Goal: Check status: Check status

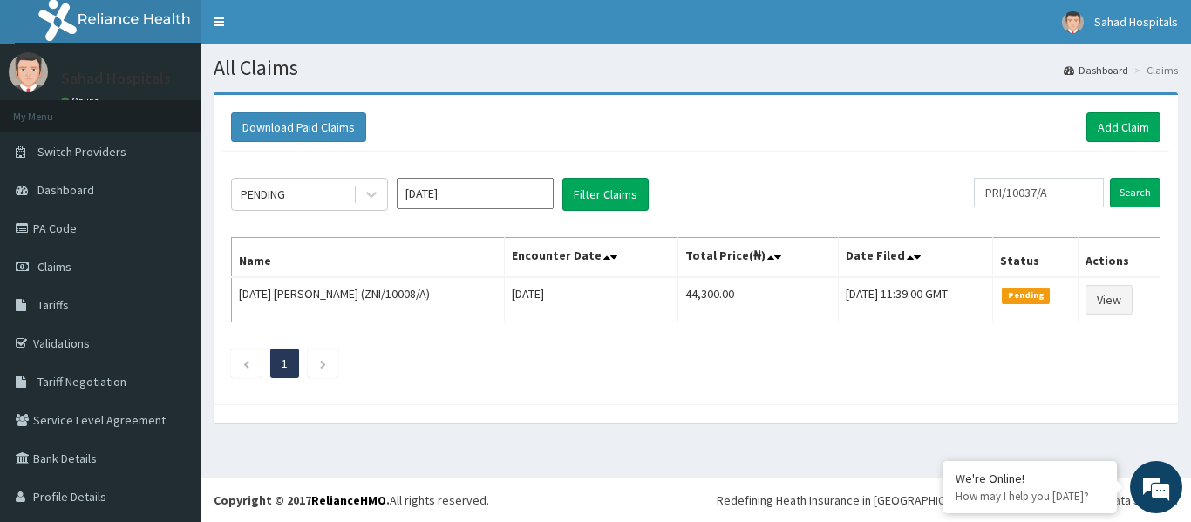
click at [490, 197] on input "Oct 2025" at bounding box center [475, 193] width 157 height 31
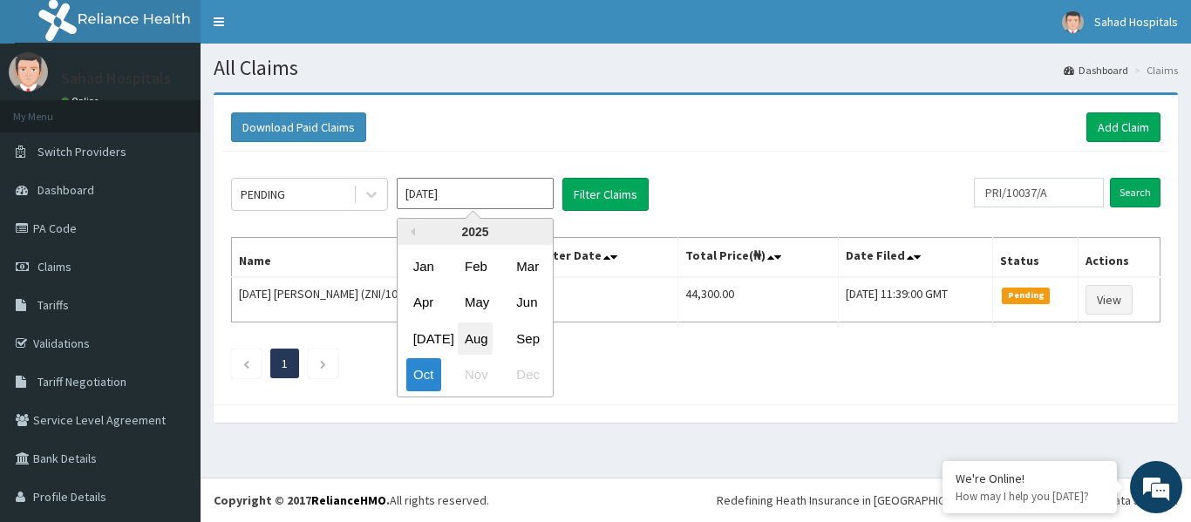
click at [481, 338] on div "Aug" at bounding box center [475, 339] width 35 height 32
type input "Aug 2025"
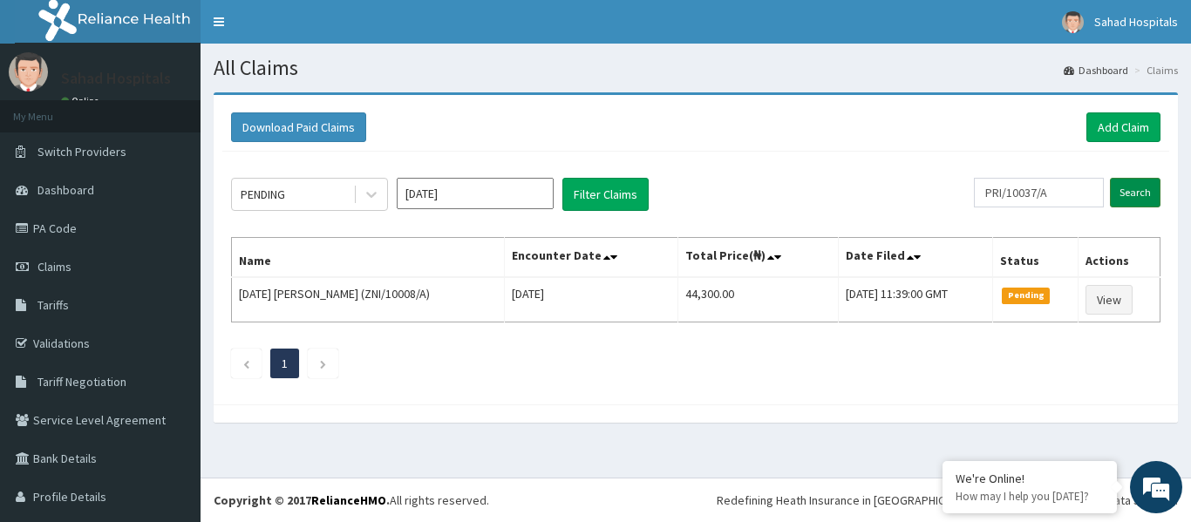
click at [1130, 197] on input "Search" at bounding box center [1135, 193] width 51 height 30
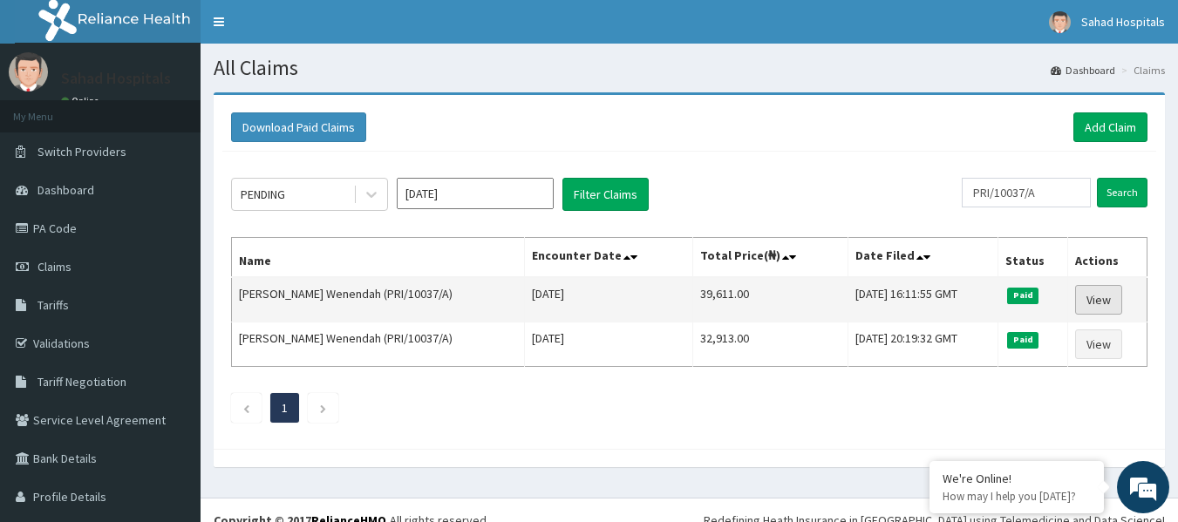
click at [1076, 294] on link "View" at bounding box center [1098, 300] width 47 height 30
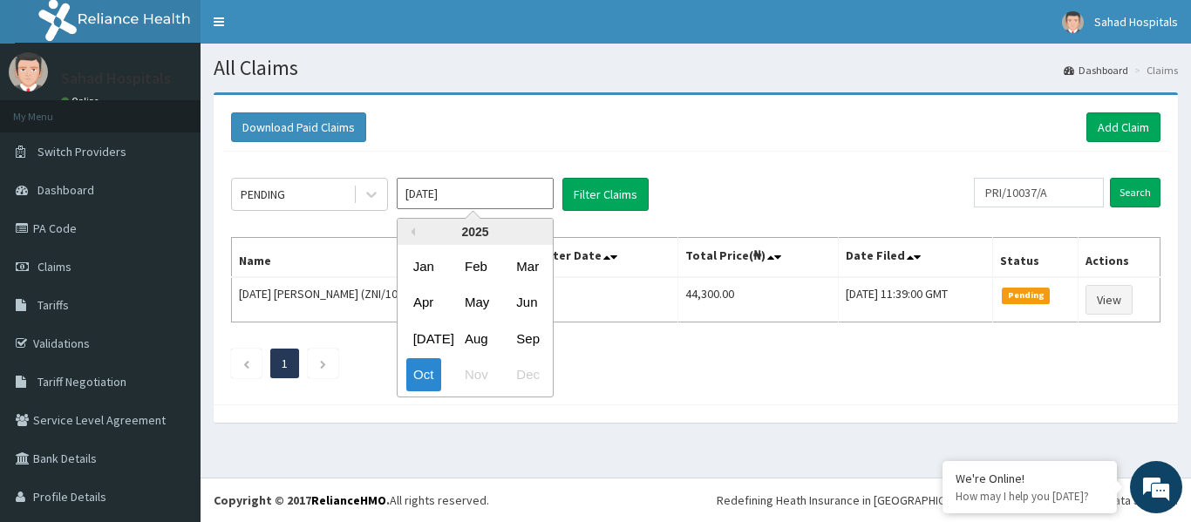
click at [498, 189] on input "Oct 2025" at bounding box center [475, 193] width 157 height 31
click at [477, 333] on div "Aug" at bounding box center [475, 339] width 35 height 32
type input "Aug 2025"
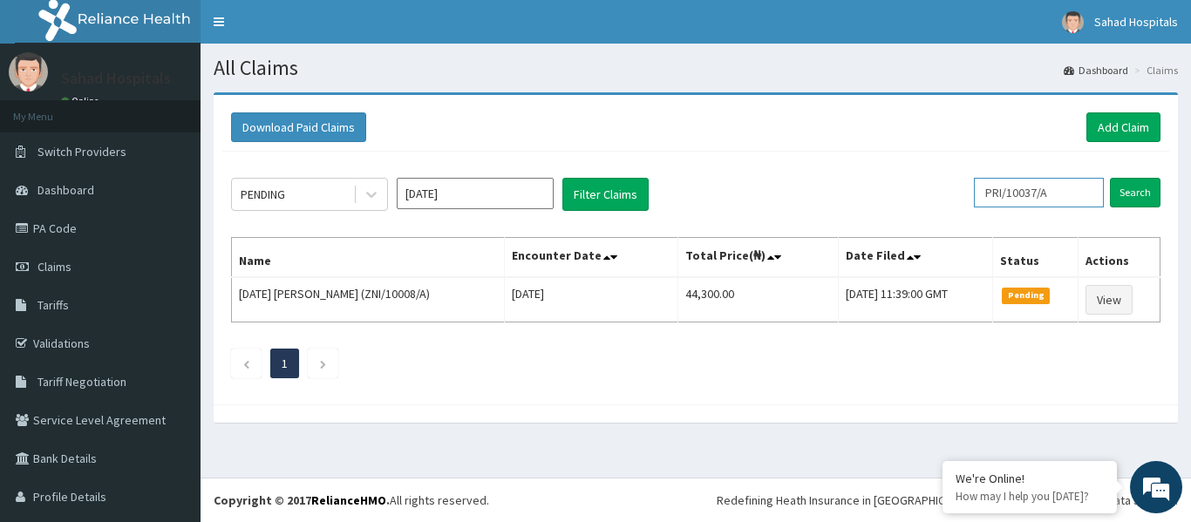
click at [1056, 188] on input "PRI/10037/A" at bounding box center [1039, 193] width 130 height 30
type input "P"
paste input "Omoruyi, Janet Osaitimeh"
click at [1110, 178] on input "Search" at bounding box center [1135, 193] width 51 height 30
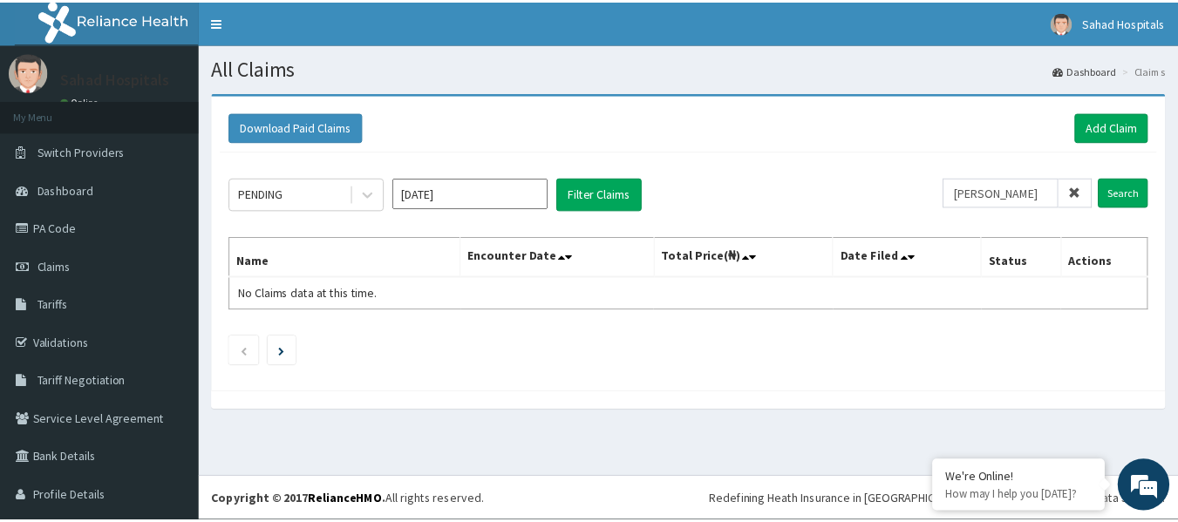
scroll to position [0, 0]
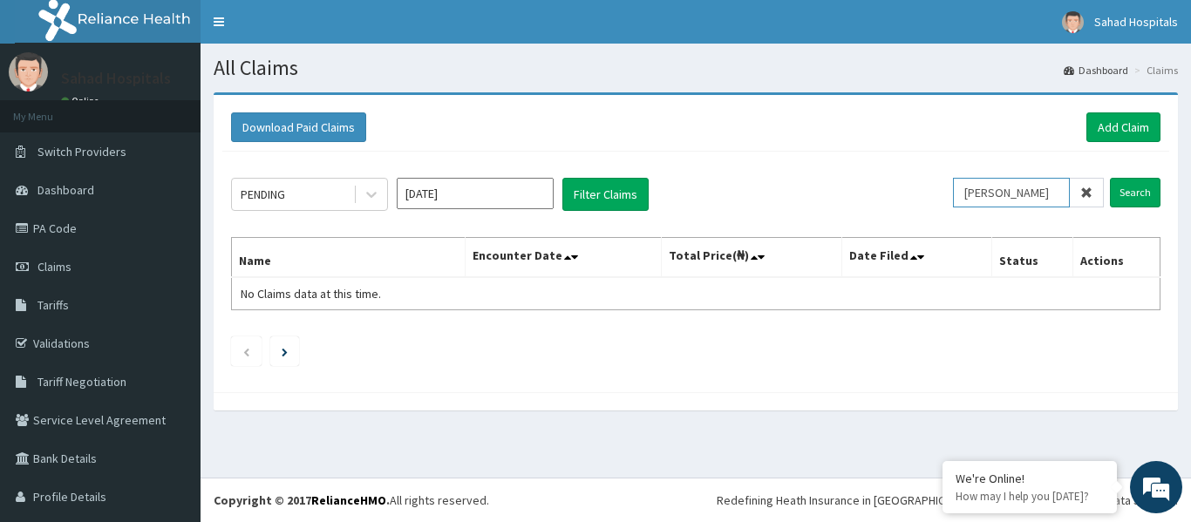
click at [1047, 191] on input "Omoruyi, Janet Osaitimeh" at bounding box center [1011, 193] width 117 height 30
click at [1047, 191] on input "Osaitimeh" at bounding box center [1011, 193] width 117 height 30
type input "O"
paste input "KSB/11446/A"
type input "KSB/11446/A"
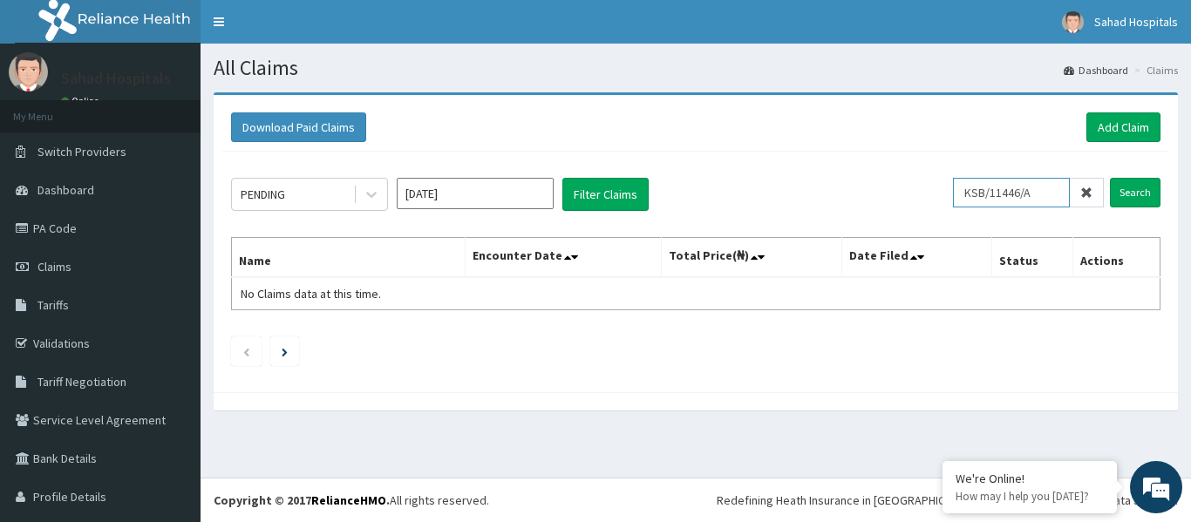
click at [1110, 178] on input "Search" at bounding box center [1135, 193] width 51 height 30
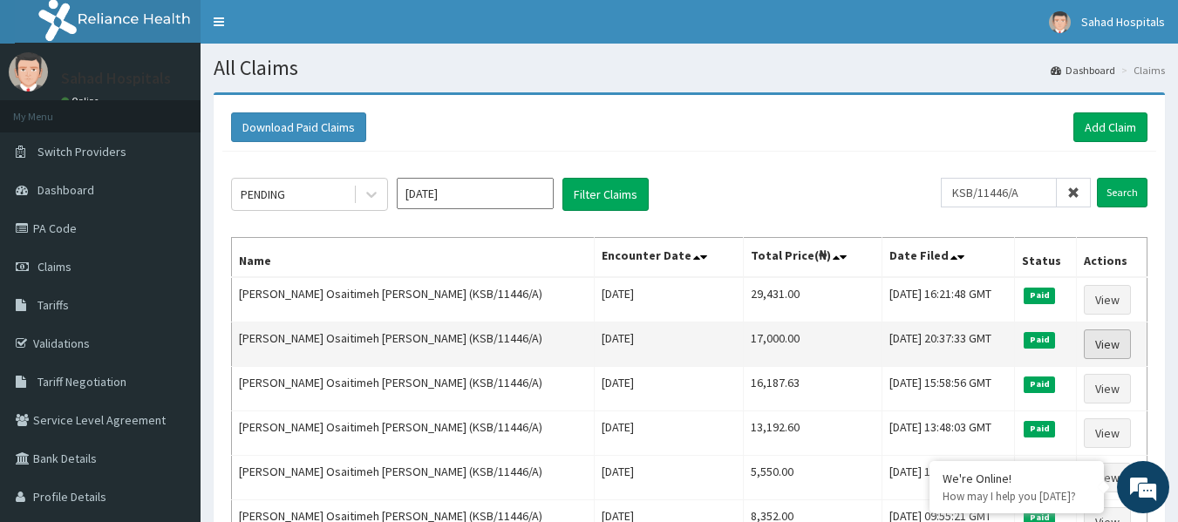
click at [1099, 349] on link "View" at bounding box center [1107, 345] width 47 height 30
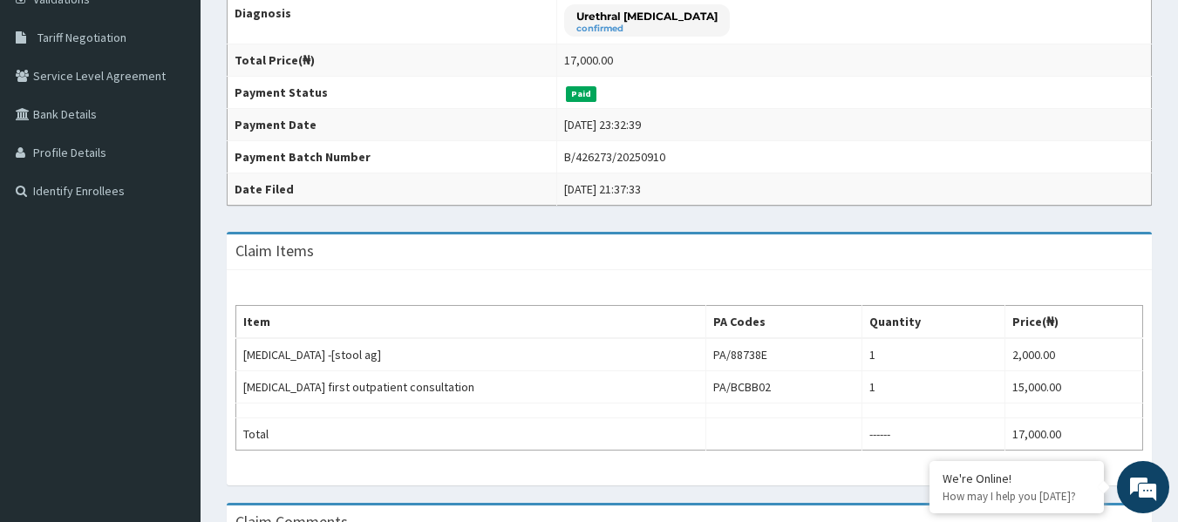
scroll to position [349, 0]
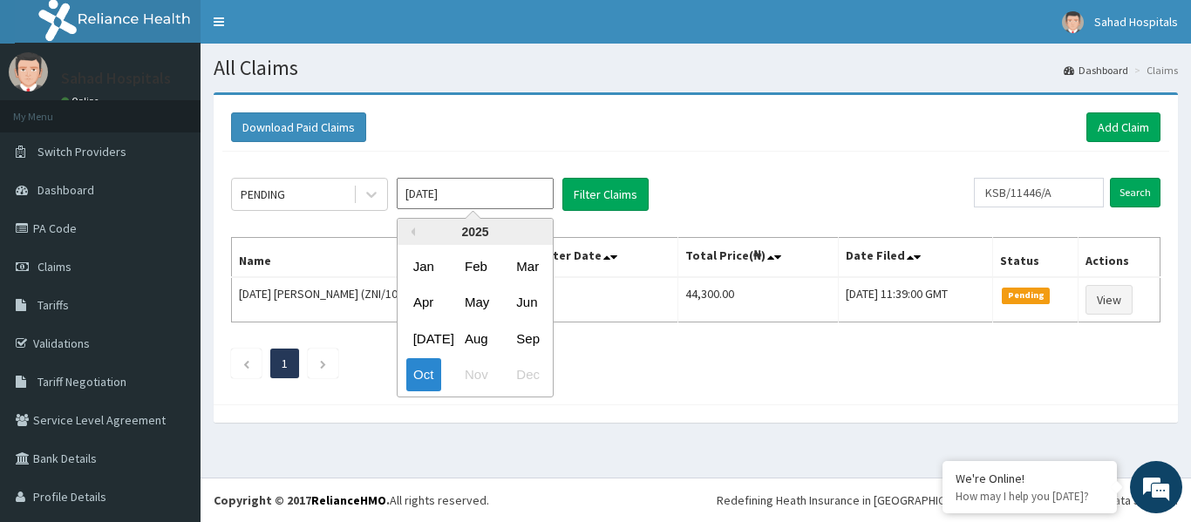
click at [488, 187] on input "Oct 2025" at bounding box center [475, 193] width 157 height 31
click at [473, 336] on div "Aug" at bounding box center [475, 339] width 35 height 32
type input "Aug 2025"
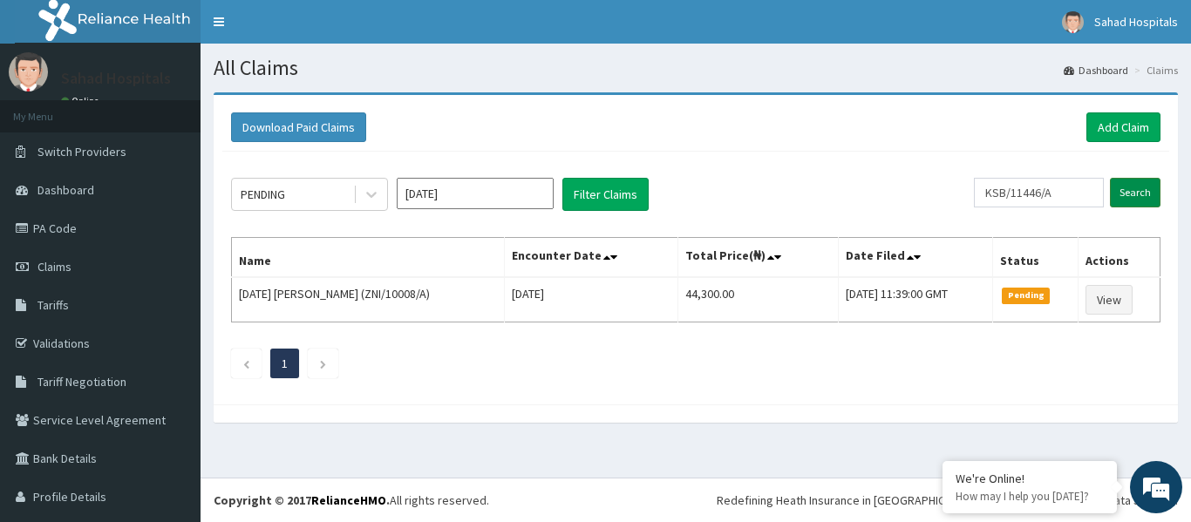
click at [1128, 191] on input "Search" at bounding box center [1135, 193] width 51 height 30
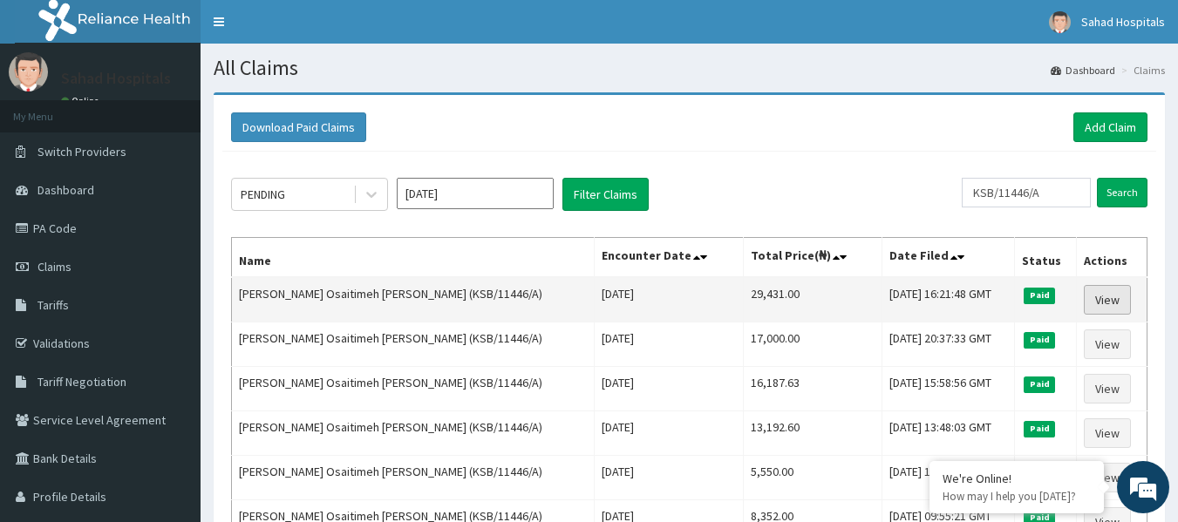
click at [1100, 294] on link "View" at bounding box center [1107, 300] width 47 height 30
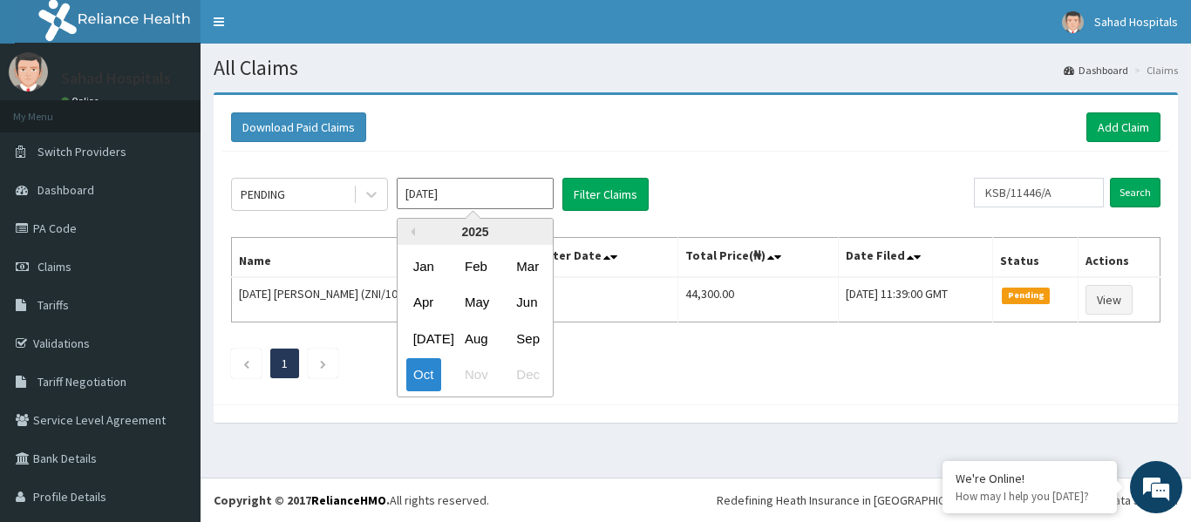
click at [516, 191] on input "[DATE]" at bounding box center [475, 193] width 157 height 31
click at [483, 331] on div "Aug" at bounding box center [475, 339] width 35 height 32
type input "Aug 2025"
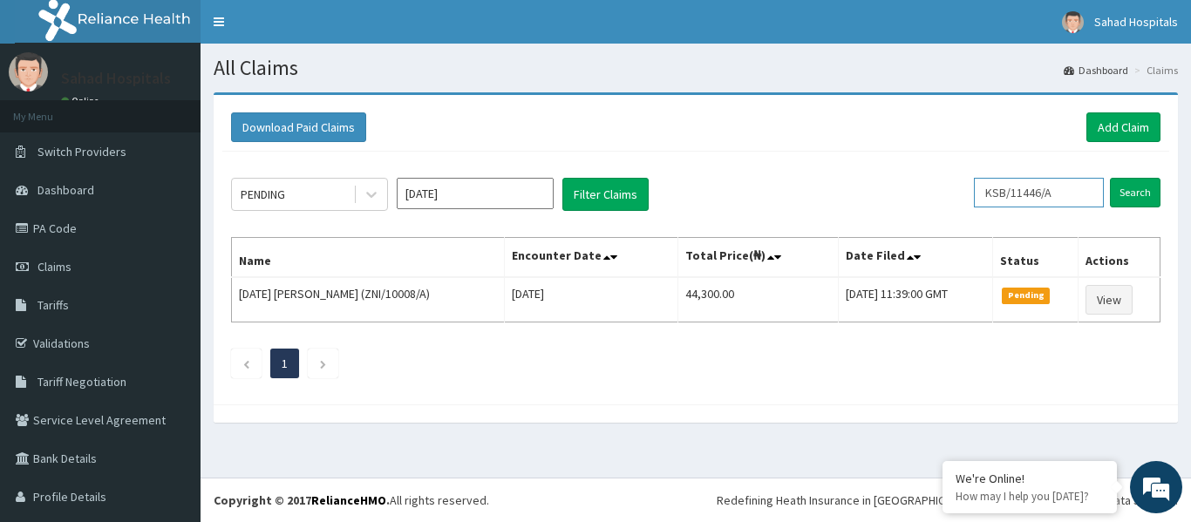
click at [1074, 192] on input "KSB/11446/A" at bounding box center [1039, 193] width 130 height 30
type input "K"
click at [1074, 192] on input "text" at bounding box center [1039, 193] width 130 height 30
paste input "FTJ/10011/D"
type input "FTJ/10011/D"
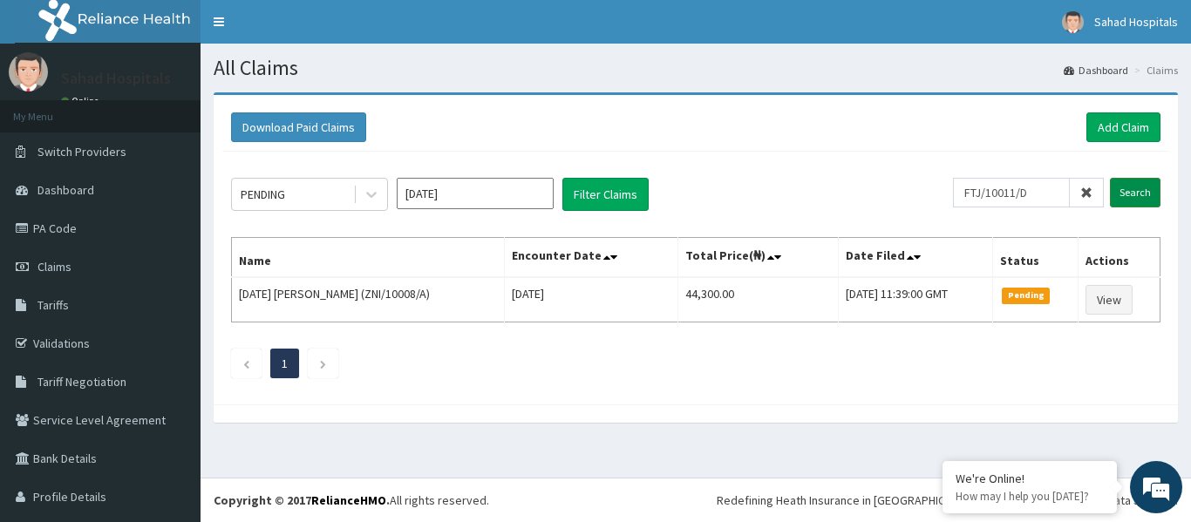
click at [1118, 190] on input "Search" at bounding box center [1135, 193] width 51 height 30
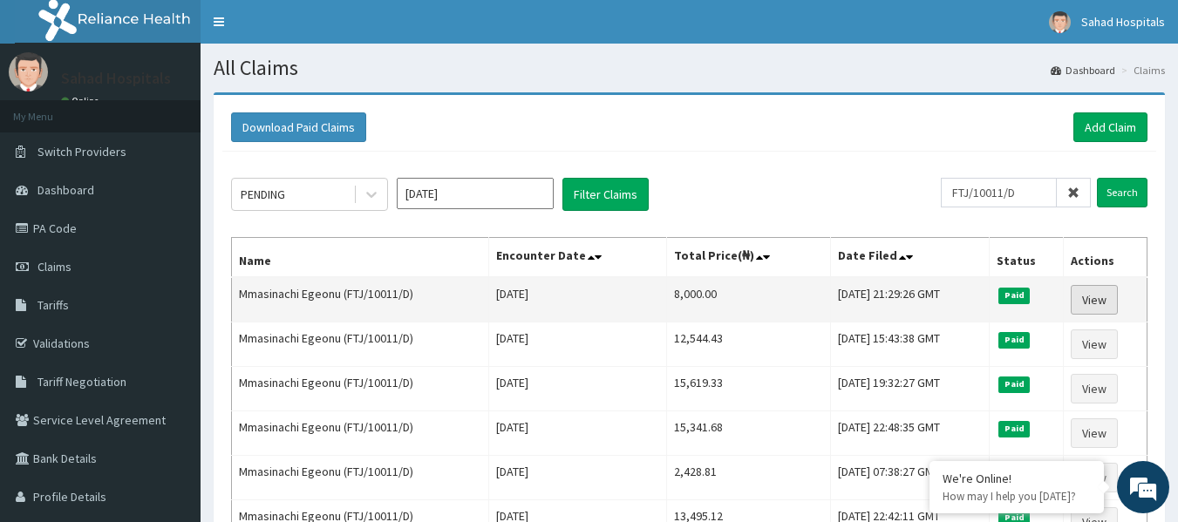
click at [1112, 292] on link "View" at bounding box center [1093, 300] width 47 height 30
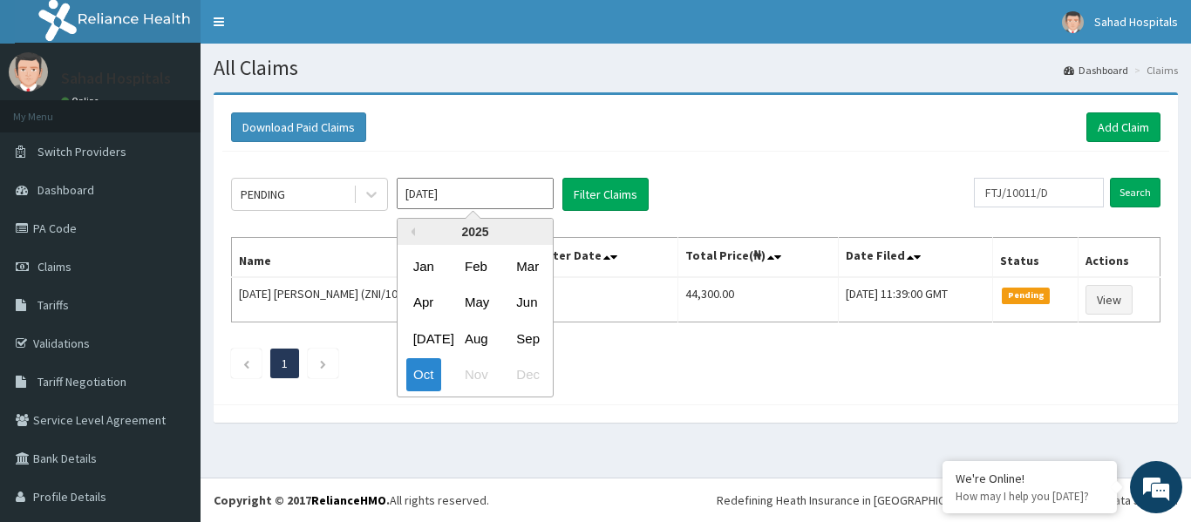
click at [492, 181] on input "Oct 2025" at bounding box center [475, 193] width 157 height 31
click at [476, 346] on div "Aug" at bounding box center [475, 339] width 35 height 32
type input "[DATE]"
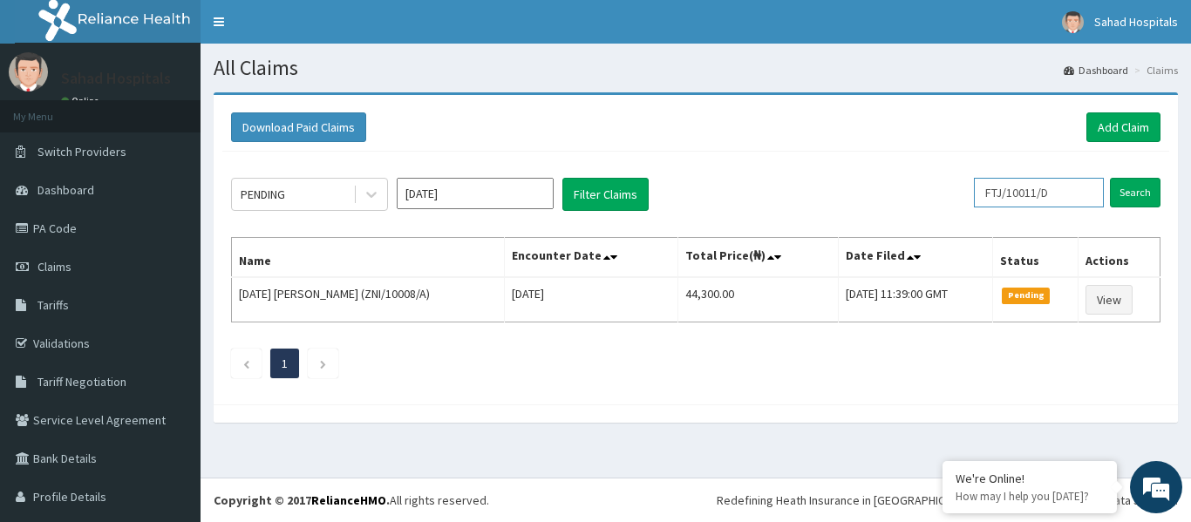
click at [1064, 194] on input "FTJ/10011/D" at bounding box center [1039, 193] width 130 height 30
type input "F"
click at [988, 189] on input "text" at bounding box center [1039, 193] width 130 height 30
paste input "AIC/10005/A"
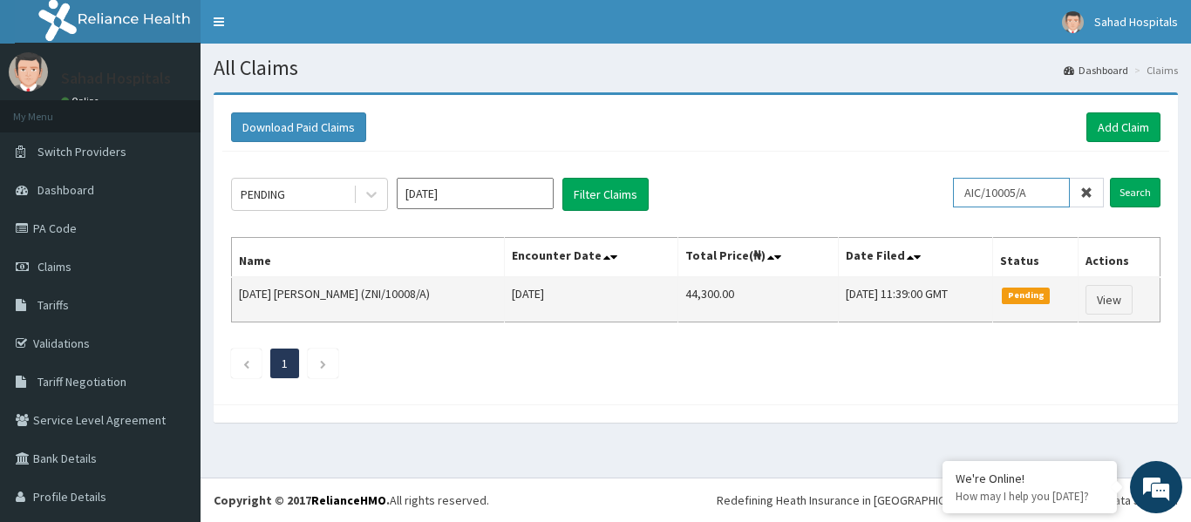
type input "AIC/10005/A"
click at [1110, 178] on input "Search" at bounding box center [1135, 193] width 51 height 30
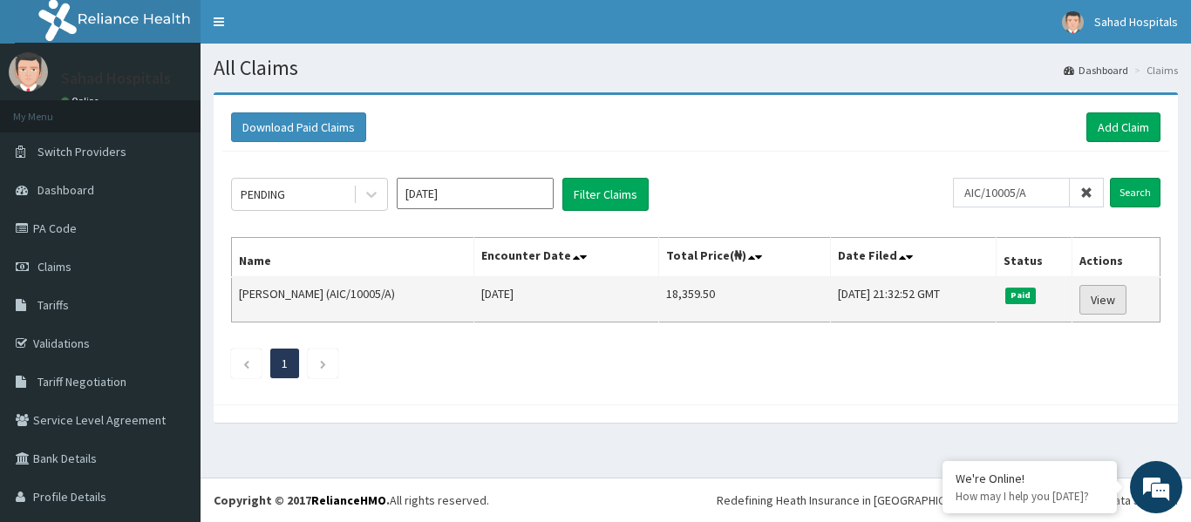
click at [1100, 294] on link "View" at bounding box center [1102, 300] width 47 height 30
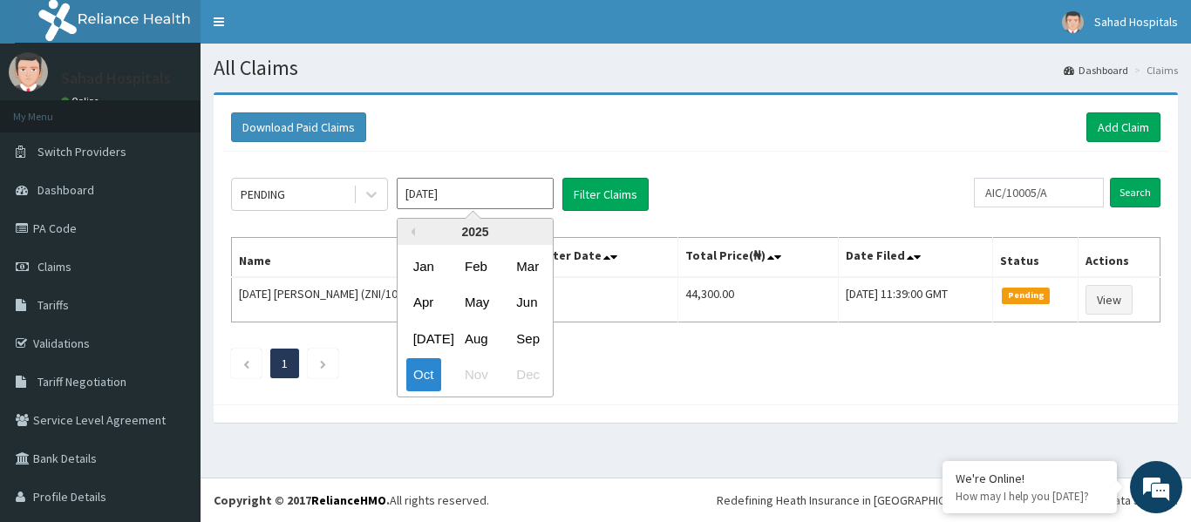
click at [472, 192] on input "[DATE]" at bounding box center [475, 193] width 157 height 31
click at [477, 337] on div "Aug" at bounding box center [475, 339] width 35 height 32
type input "[DATE]"
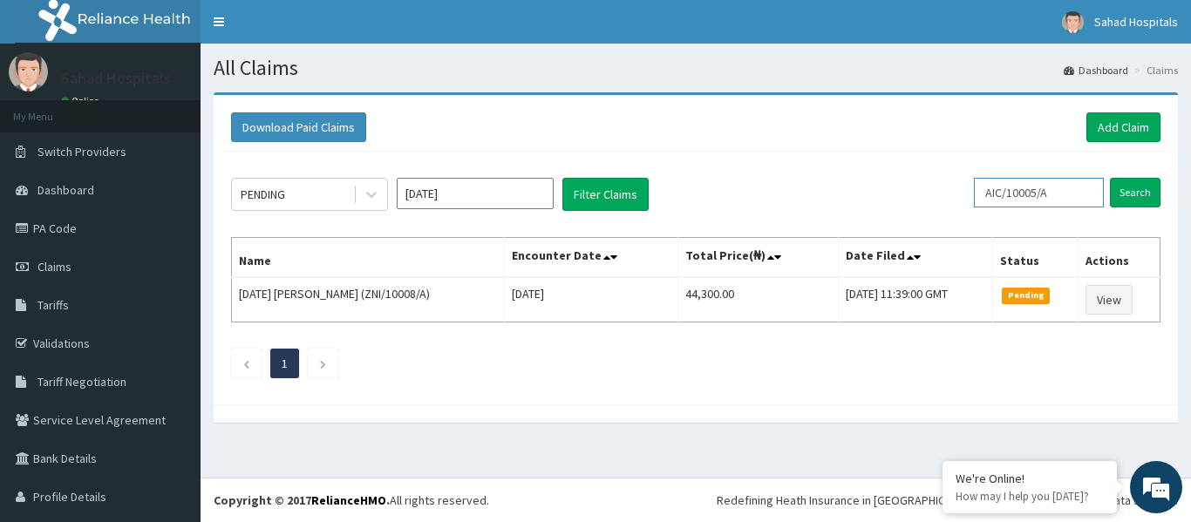
click at [1059, 200] on input "AIC/10005/A" at bounding box center [1039, 193] width 130 height 30
type input "A"
paste input "VDN/10013/A"
type input "VDN/10013/A"
click at [1115, 195] on input "Search" at bounding box center [1135, 193] width 51 height 30
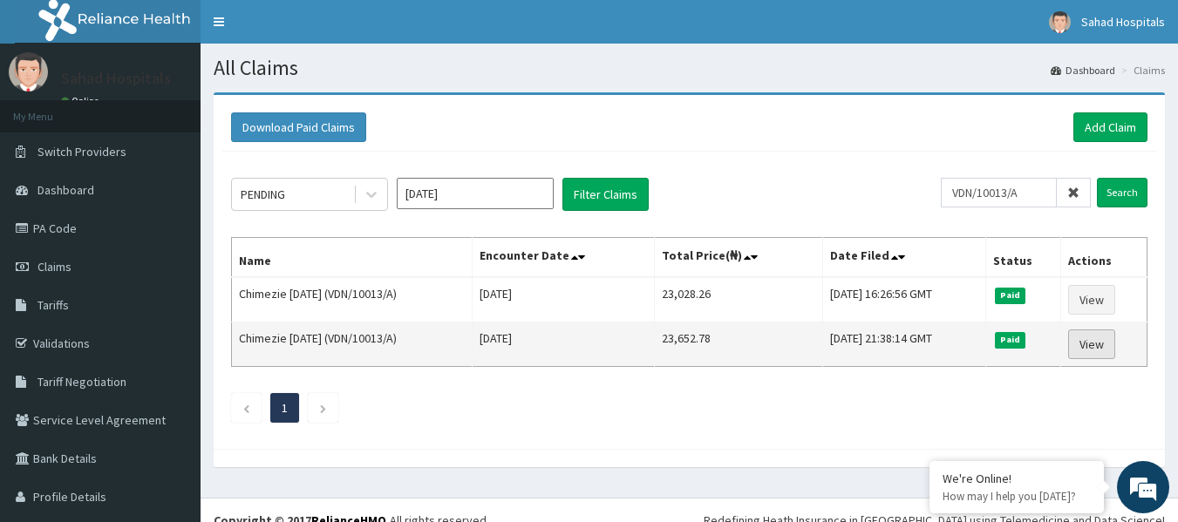
click at [1087, 355] on link "View" at bounding box center [1091, 345] width 47 height 30
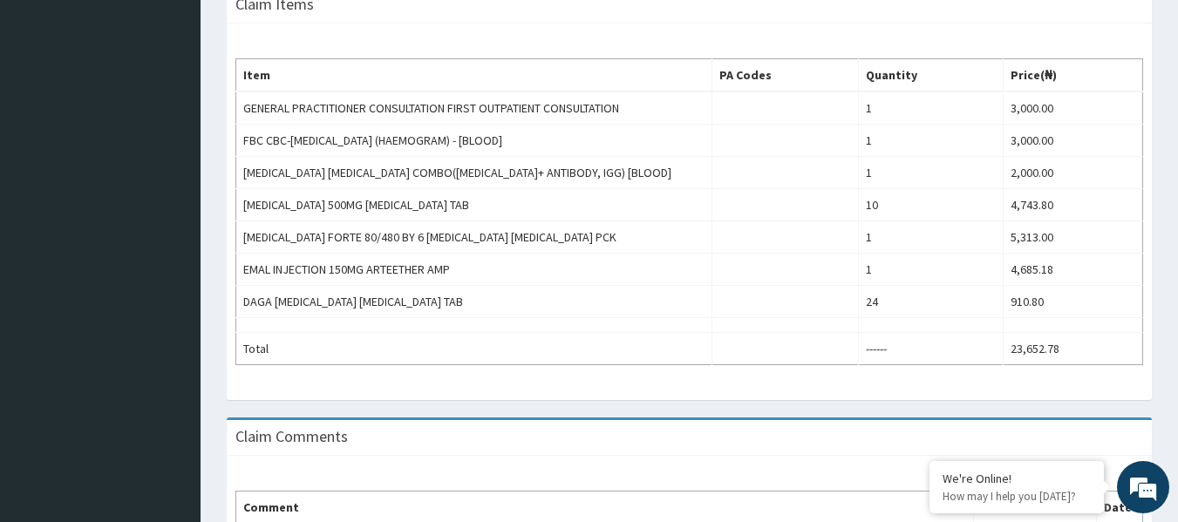
scroll to position [593, 0]
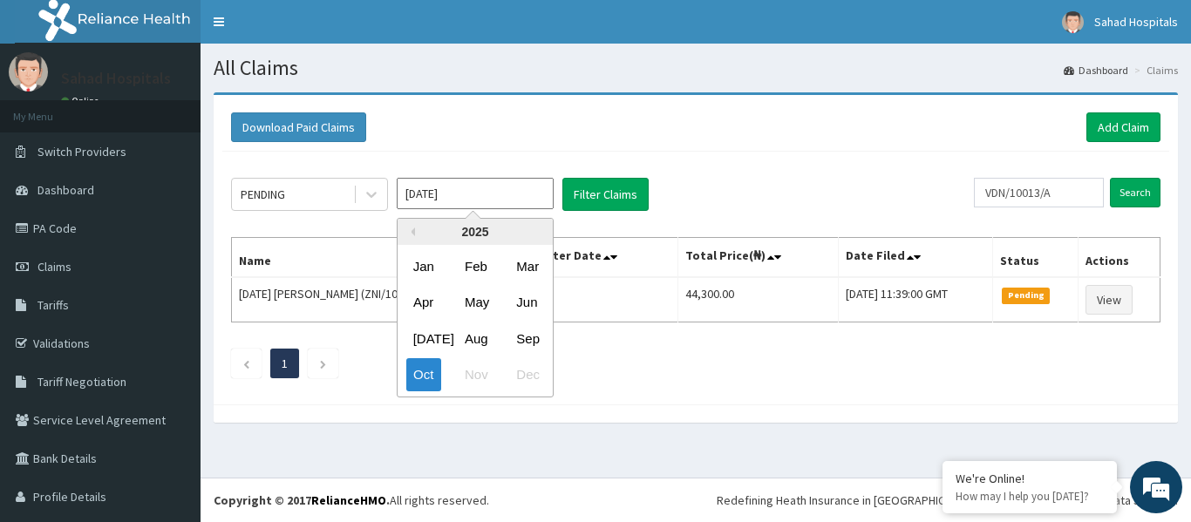
click at [512, 200] on input "[DATE]" at bounding box center [475, 193] width 157 height 31
click at [478, 323] on div "Aug" at bounding box center [475, 339] width 35 height 32
type input "[DATE]"
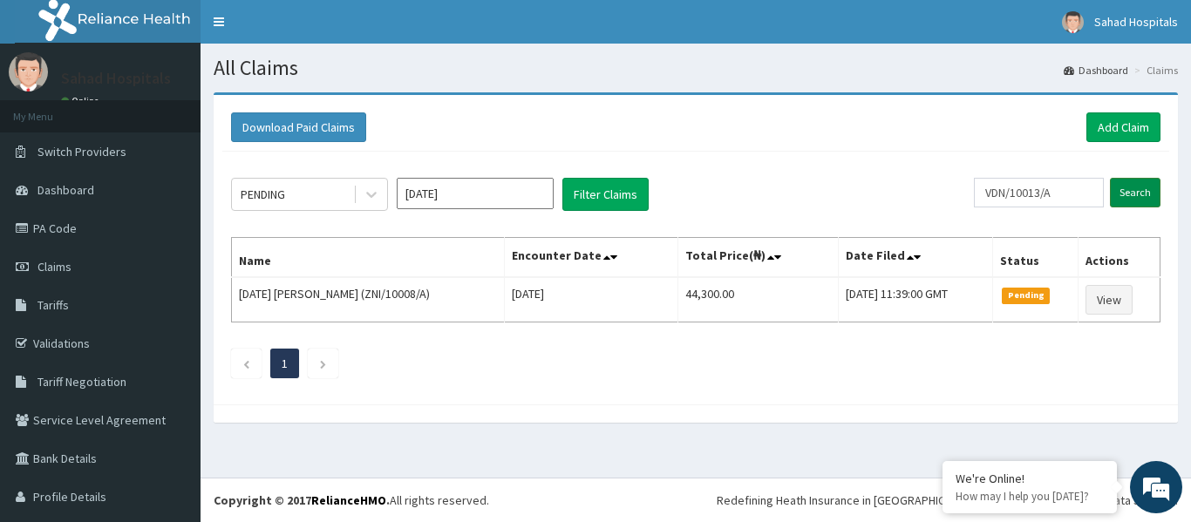
click at [1124, 187] on input "Search" at bounding box center [1135, 193] width 51 height 30
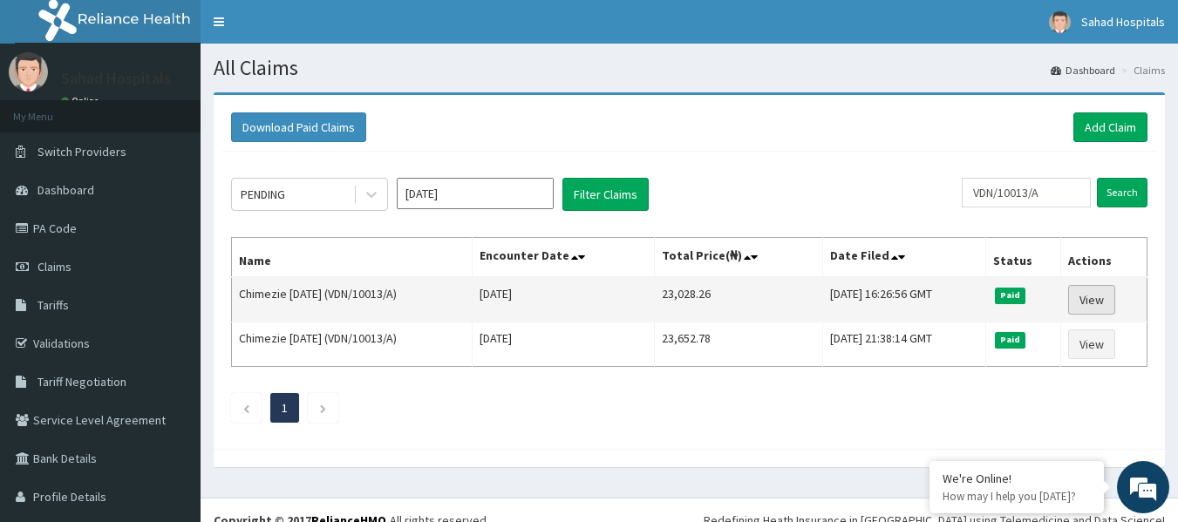
click at [1084, 298] on link "View" at bounding box center [1091, 300] width 47 height 30
